Goal: Information Seeking & Learning: Learn about a topic

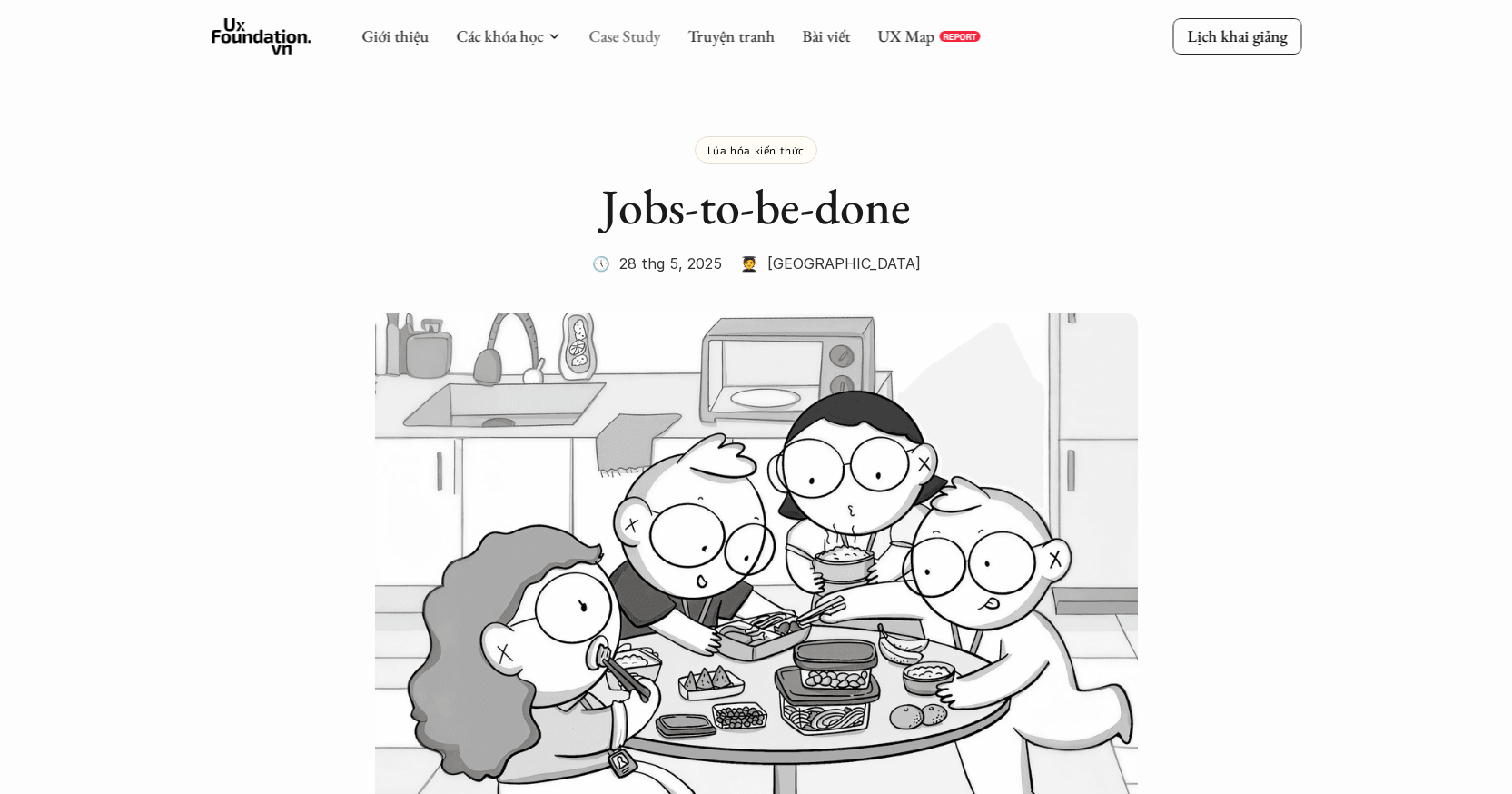
click at [597, 41] on link "Case Study" at bounding box center [624, 35] width 72 height 21
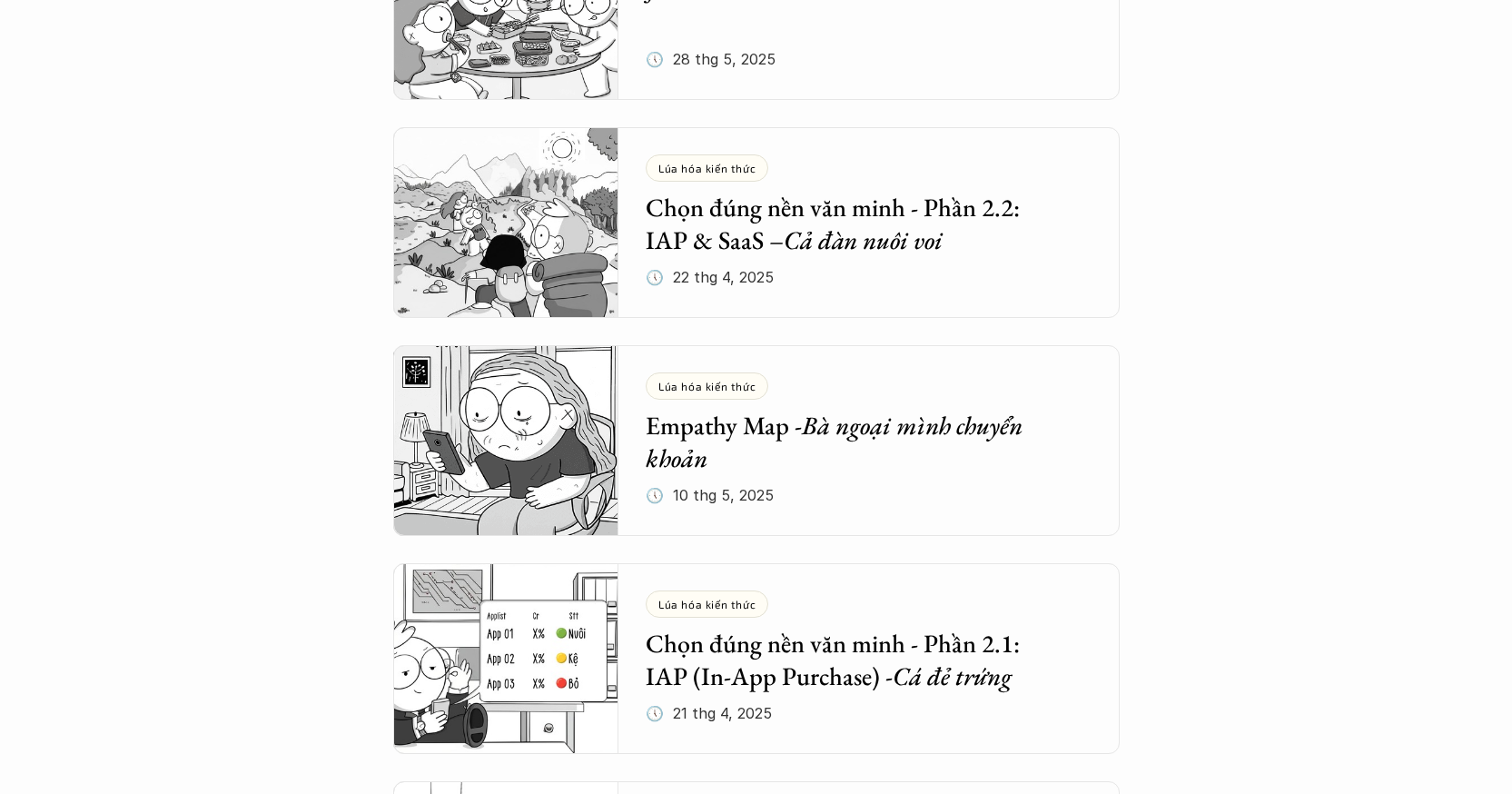
scroll to position [1159, 0]
click at [967, 408] on em "Bà ngoại mình chuyển khoản" at bounding box center [836, 440] width 383 height 65
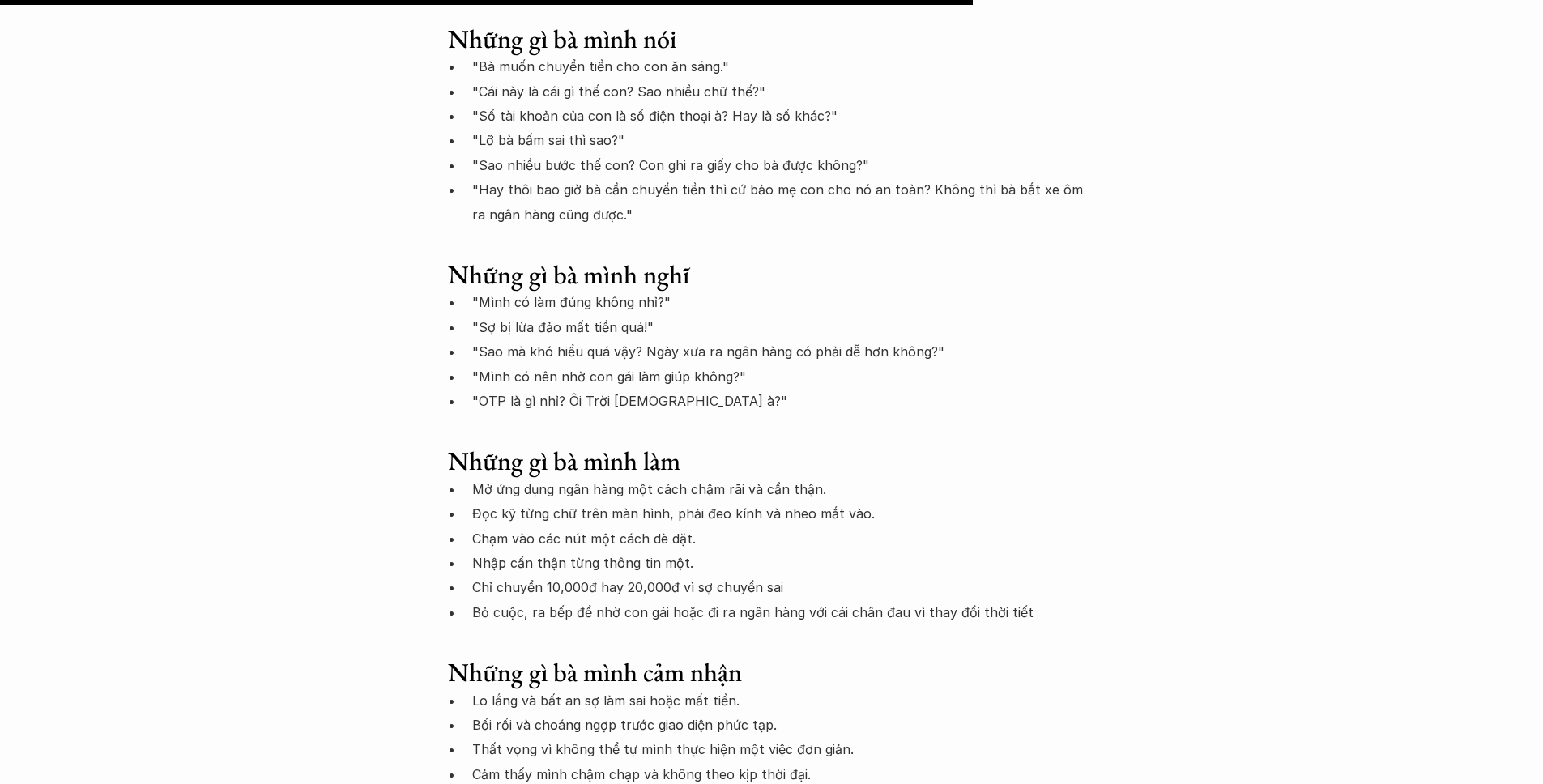
scroll to position [3788, 0]
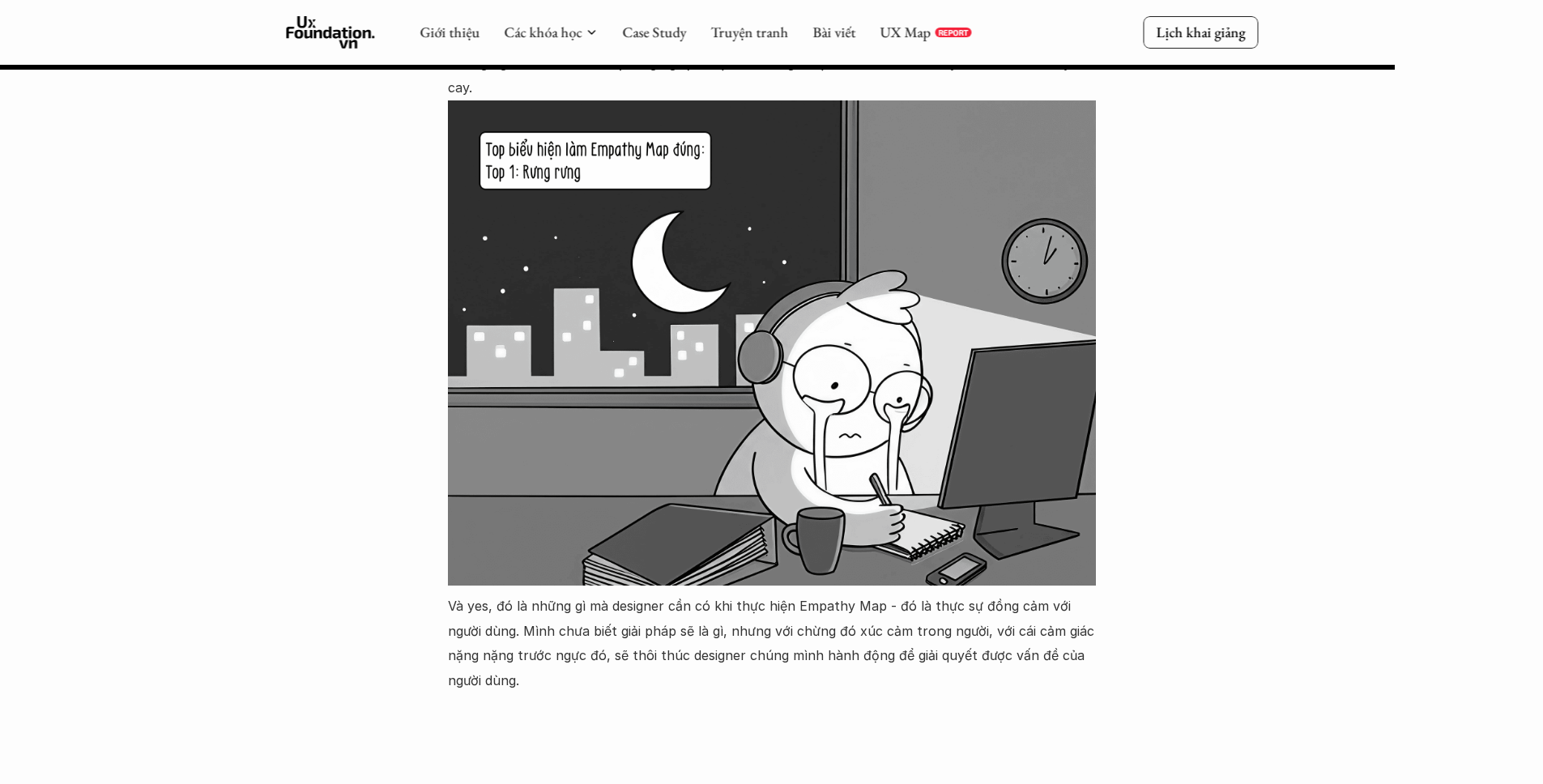
scroll to position [4775, 0]
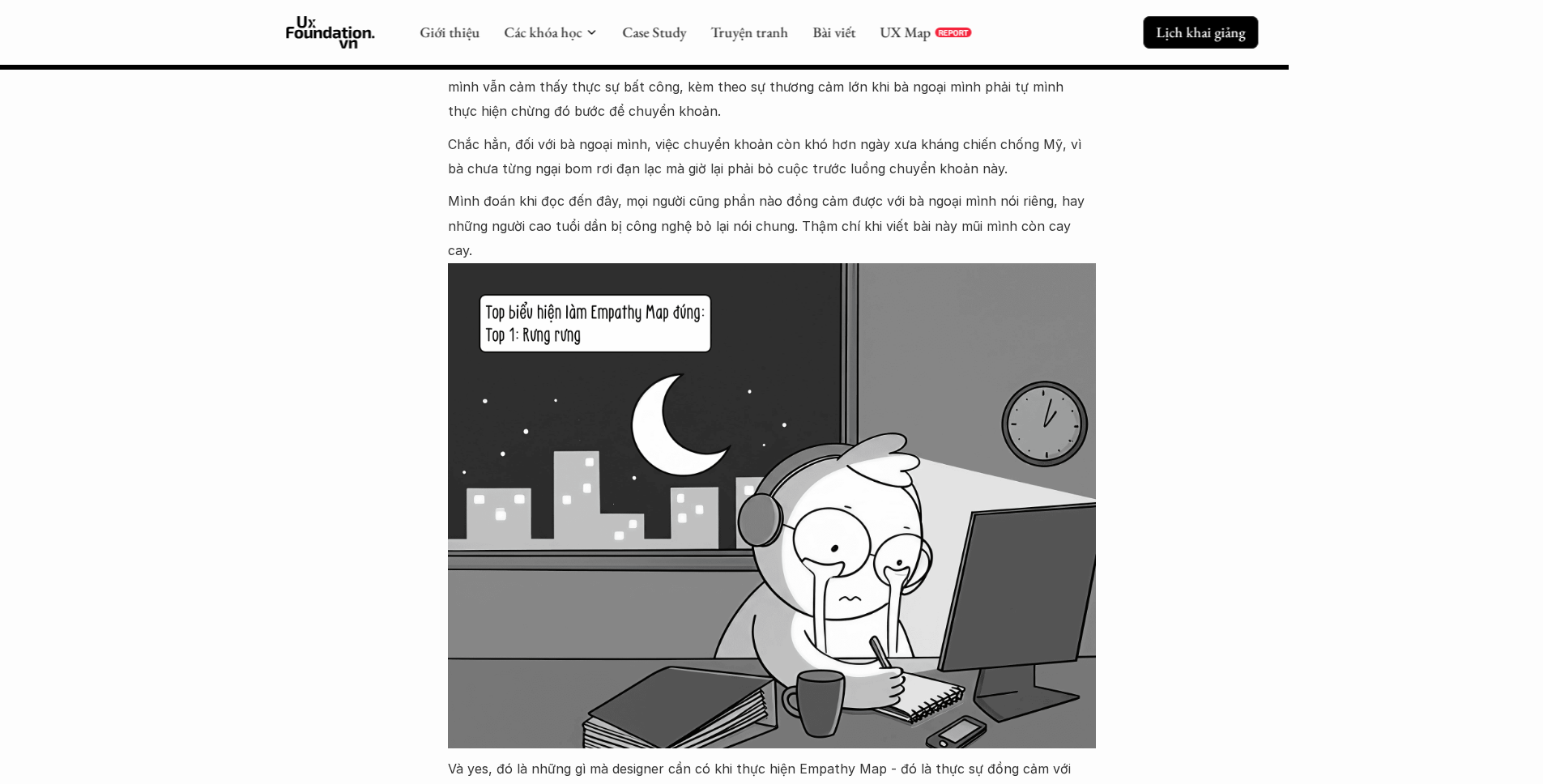
click at [1191, 39] on p "Lịch khai giảng" at bounding box center [1200, 32] width 89 height 18
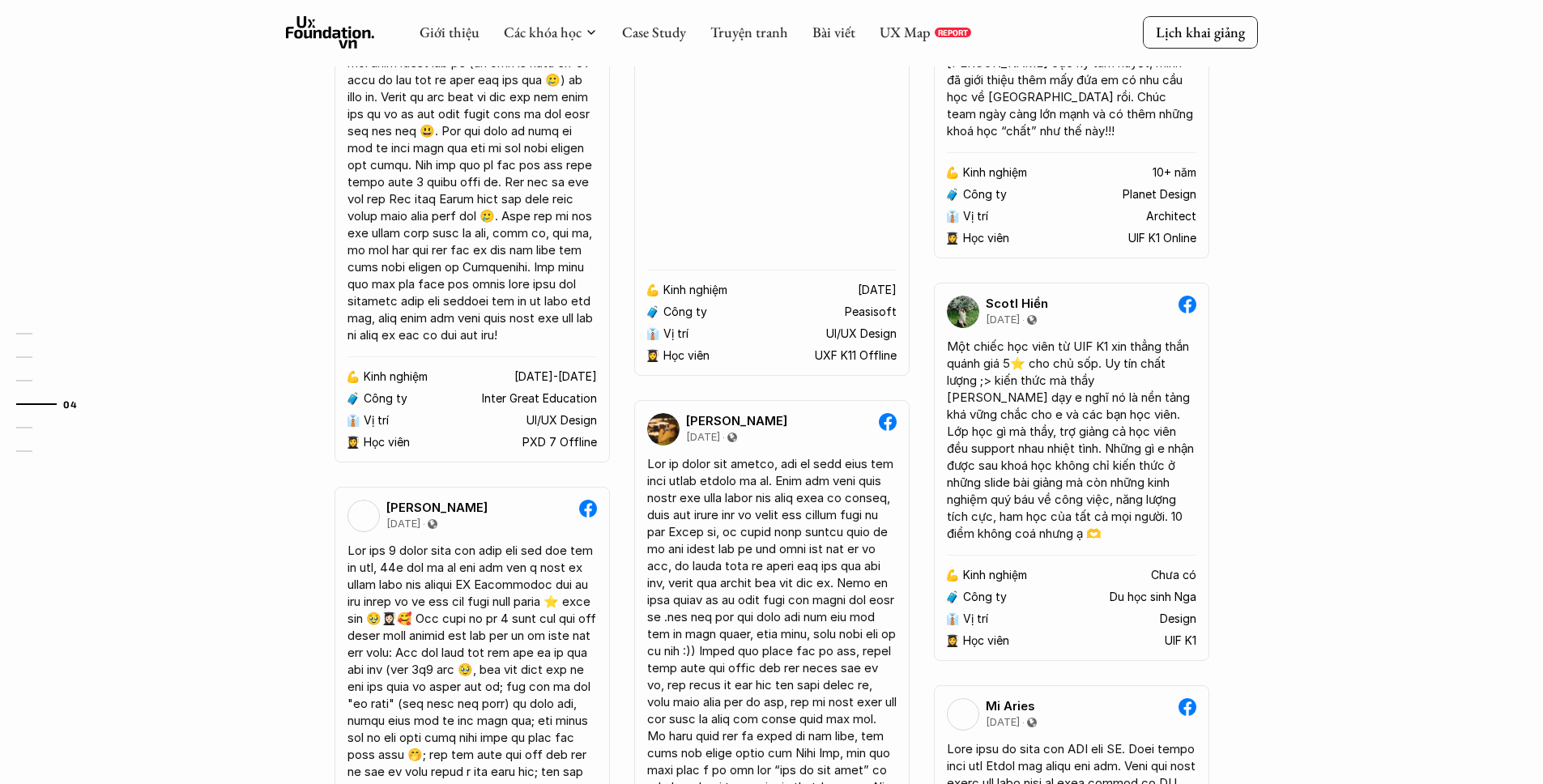
scroll to position [2538, 0]
